Goal: Communication & Community: Answer question/provide support

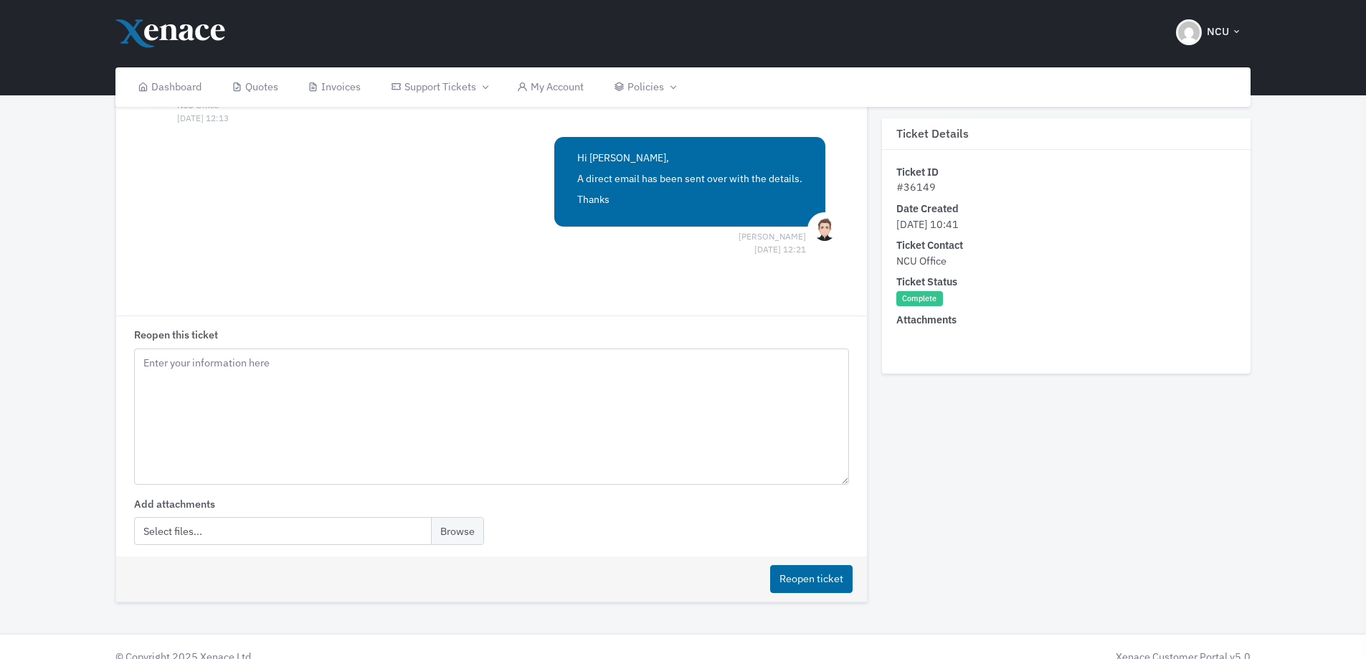
scroll to position [521, 0]
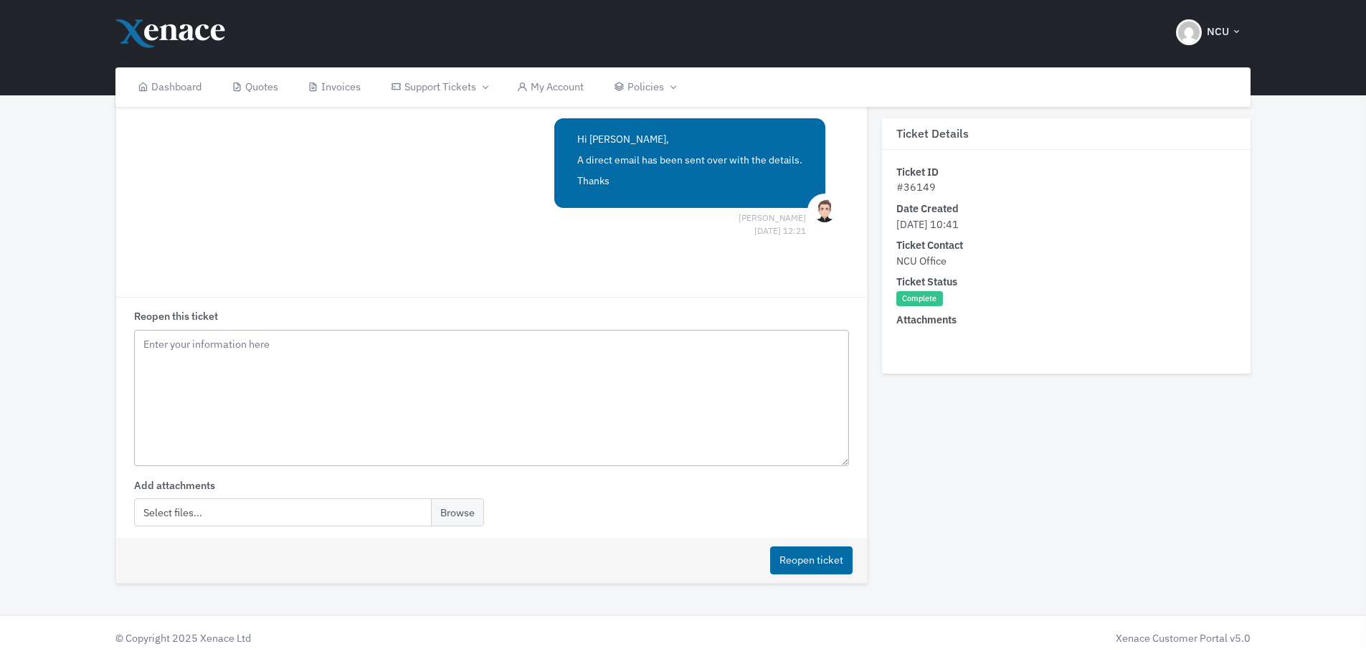
click at [387, 386] on textarea "Reopen this ticket" at bounding box center [491, 398] width 714 height 136
paste textarea "Hi [PERSON_NAME], Please find the login details below for the global admin. Use…"
paste textarea "[EMAIL_ADDRESS][DOMAIN_NAME]"
click at [514, 376] on textarea "Hi [PERSON_NAME], Thanks. So if that all for the tenant. Our checks show it was…" at bounding box center [491, 398] width 714 height 136
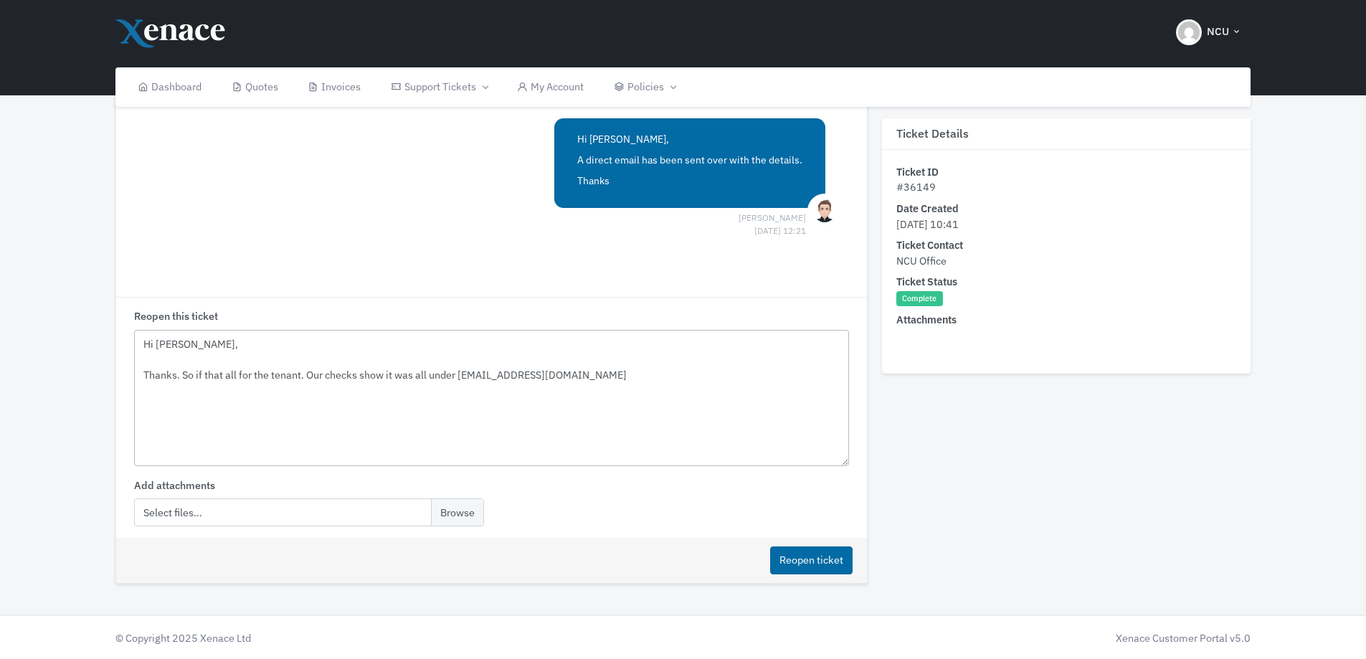
click at [690, 372] on textarea "Hi [PERSON_NAME], Thanks. So if that all for the tenant. Our checks show it was…" at bounding box center [491, 398] width 714 height 136
click at [303, 372] on textarea "Hi [PERSON_NAME], Thanks. So if that all for the tenant. Our checks show it was…" at bounding box center [491, 398] width 714 height 136
click at [331, 394] on textarea "Hi [PERSON_NAME], Thanks. So if that all for the tenant? Our checks show it was…" at bounding box center [491, 398] width 714 height 136
type textarea "Hi [PERSON_NAME], Thanks. So if that all for the tenant? Our checks show it was…"
click at [811, 567] on button "Reopen ticket" at bounding box center [811, 561] width 82 height 28
